Goal: Navigation & Orientation: Find specific page/section

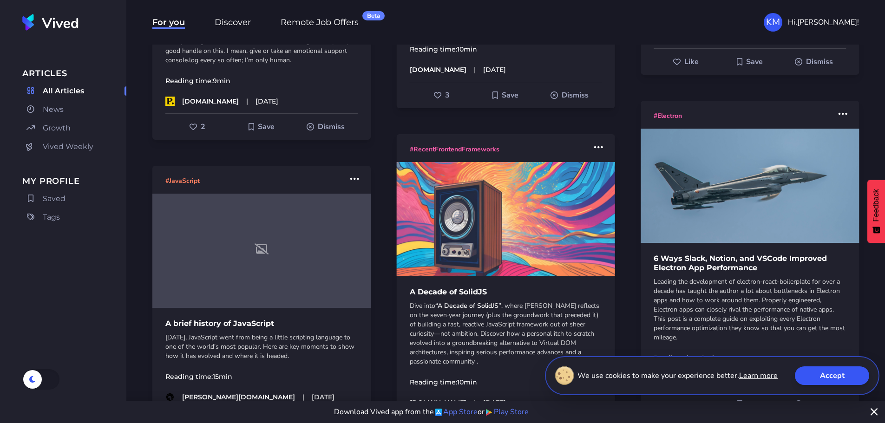
scroll to position [325, 0]
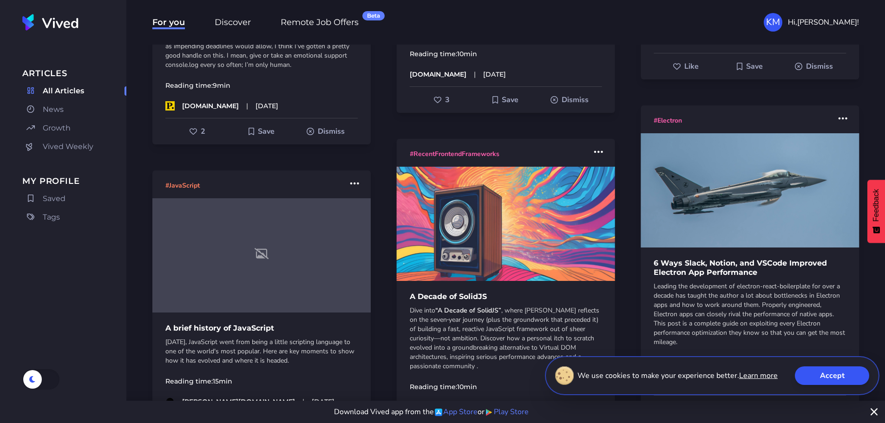
click at [56, 115] on link "News" at bounding box center [74, 109] width 104 height 15
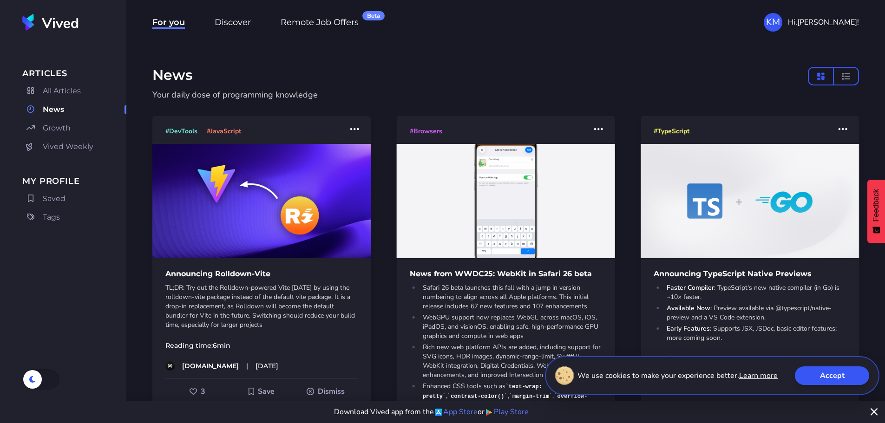
click at [229, 20] on span "Discover" at bounding box center [233, 23] width 36 height 12
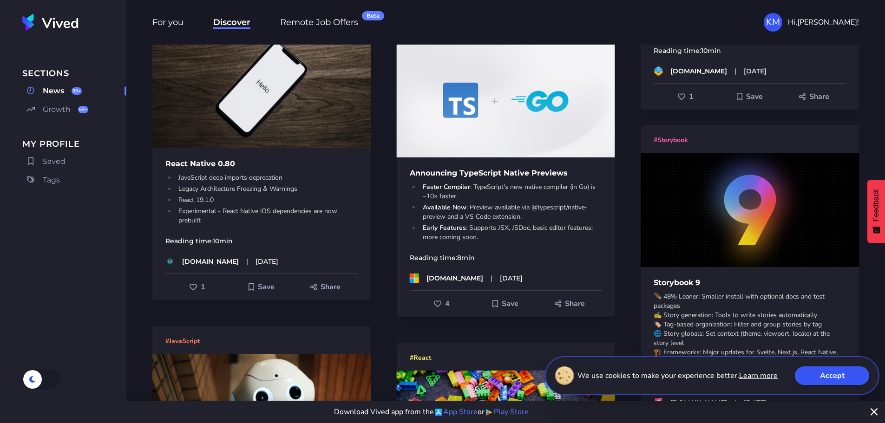
scroll to position [651, 0]
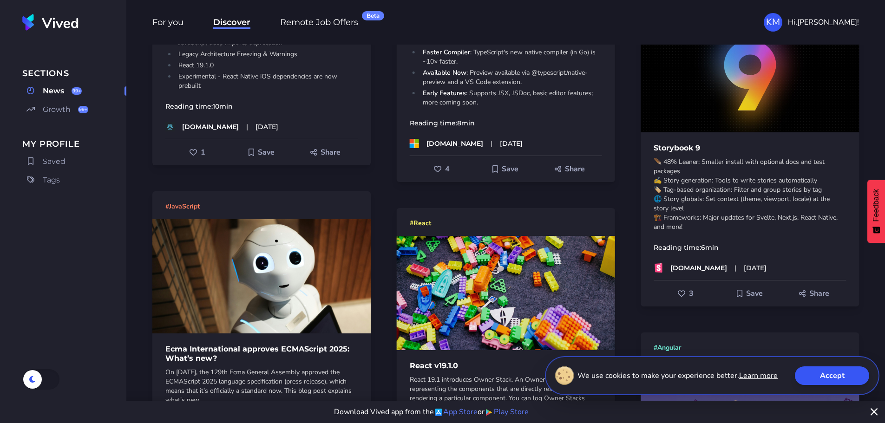
click at [52, 105] on span "Growth" at bounding box center [57, 109] width 28 height 11
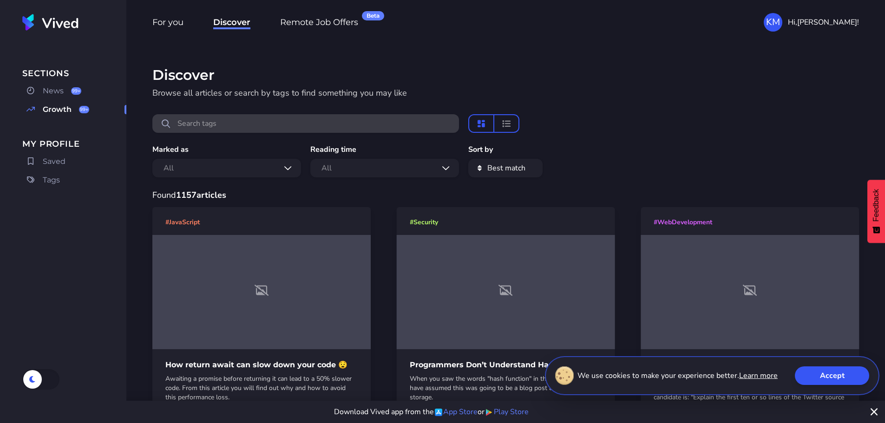
click at [474, 127] on button "masonry layout" at bounding box center [482, 123] width 26 height 19
